Goal: Entertainment & Leisure: Browse casually

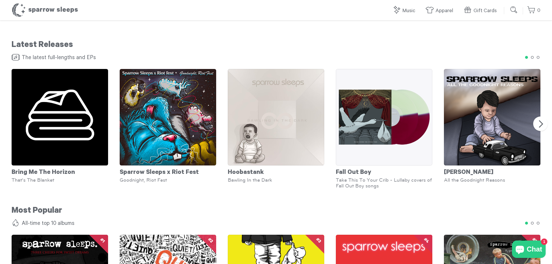
scroll to position [348, 0]
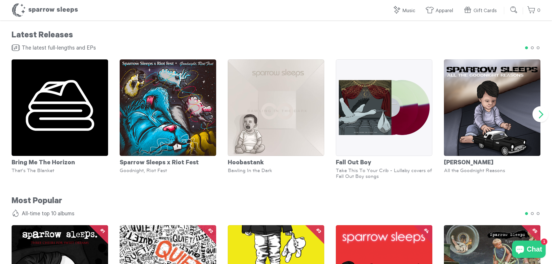
click at [542, 117] on button "Next" at bounding box center [541, 114] width 16 height 16
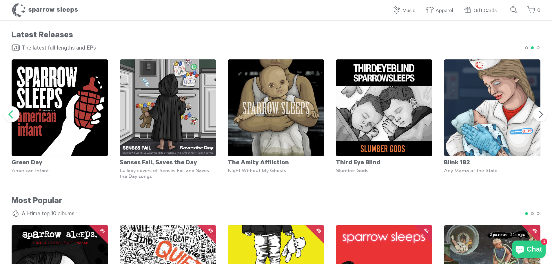
click at [12, 114] on button "Previous" at bounding box center [12, 114] width 16 height 16
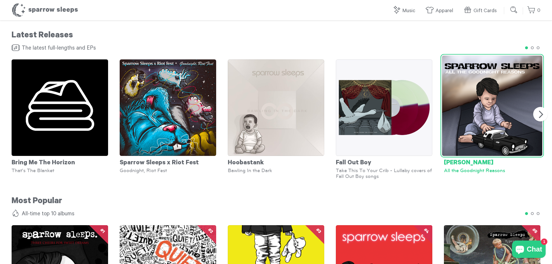
click at [478, 89] on img at bounding box center [492, 106] width 100 height 100
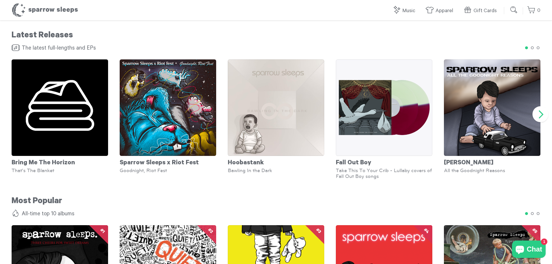
click at [538, 113] on button "Next" at bounding box center [541, 114] width 16 height 16
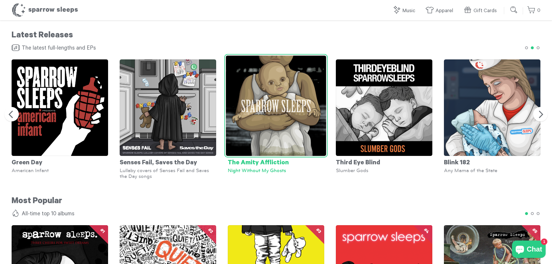
click at [297, 101] on img at bounding box center [276, 106] width 100 height 100
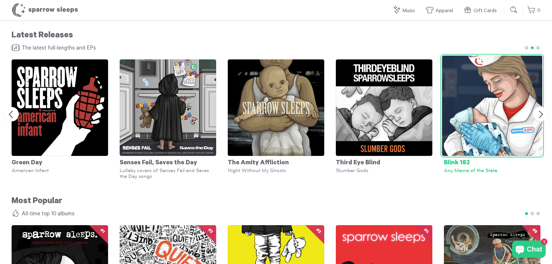
click at [470, 134] on img at bounding box center [492, 106] width 100 height 100
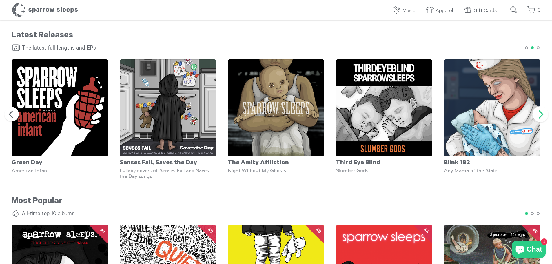
click at [538, 114] on button "Next" at bounding box center [541, 114] width 16 height 16
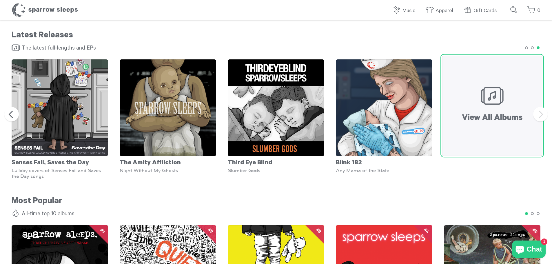
click at [480, 113] on img at bounding box center [492, 106] width 100 height 100
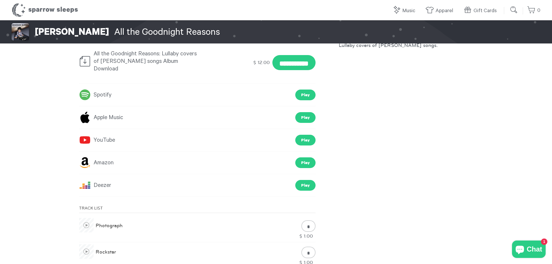
scroll to position [116, 0]
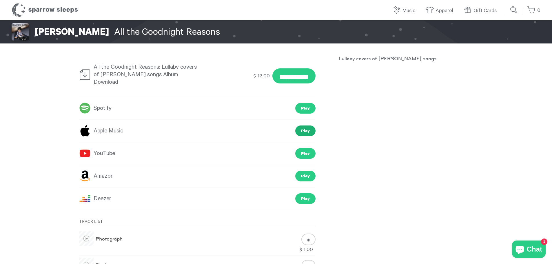
click at [309, 126] on link "Play" at bounding box center [305, 131] width 20 height 11
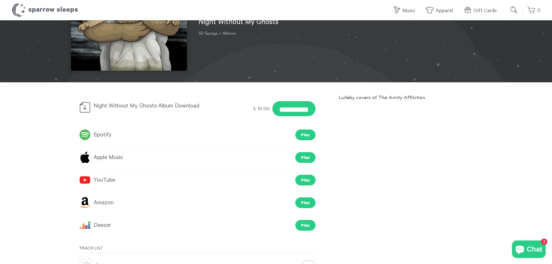
scroll to position [87, 0]
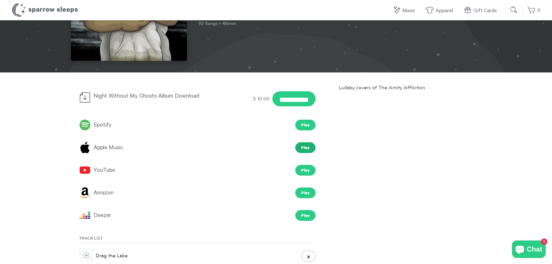
click at [307, 149] on link "Play" at bounding box center [305, 147] width 20 height 11
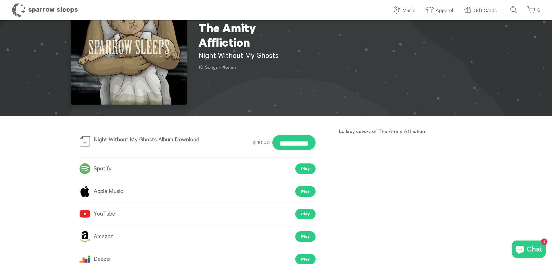
scroll to position [0, 0]
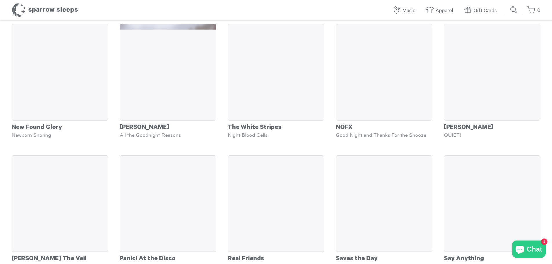
scroll to position [1479, 0]
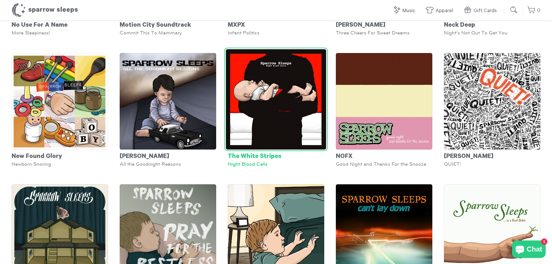
click at [265, 126] on img at bounding box center [276, 99] width 100 height 100
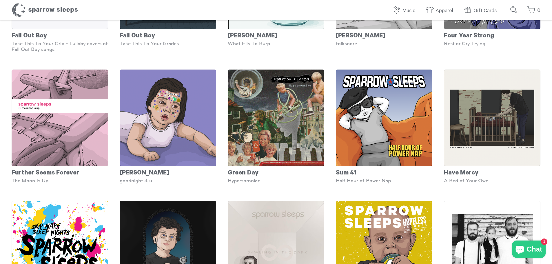
scroll to position [2659, 0]
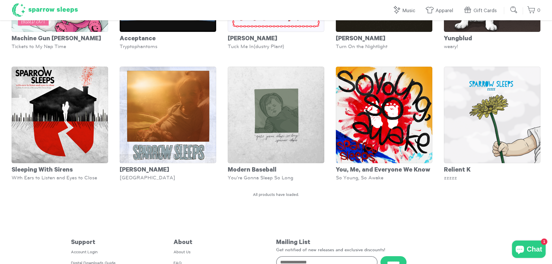
click at [30, 10] on h1 "Sparrow Sleeps" at bounding box center [45, 10] width 67 height 14
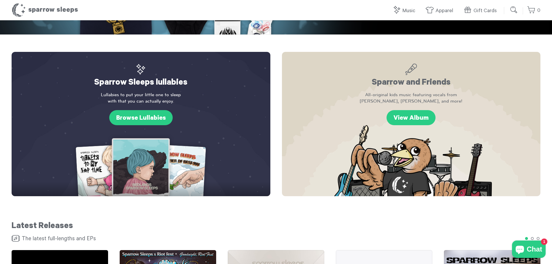
scroll to position [261, 0]
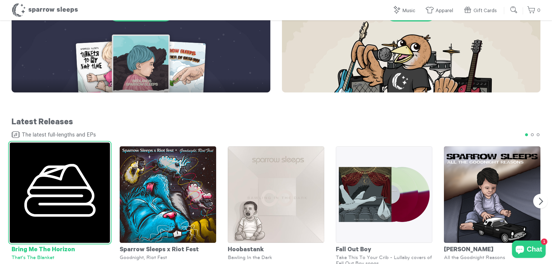
click at [79, 192] on img at bounding box center [60, 193] width 100 height 100
